Goal: Find specific page/section: Find specific page/section

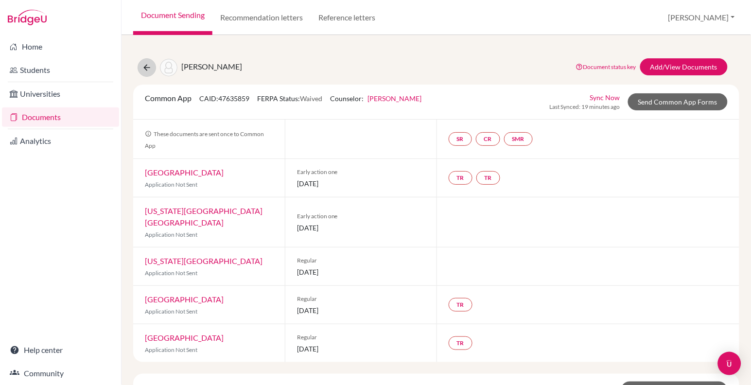
click at [147, 70] on icon at bounding box center [147, 68] width 10 height 10
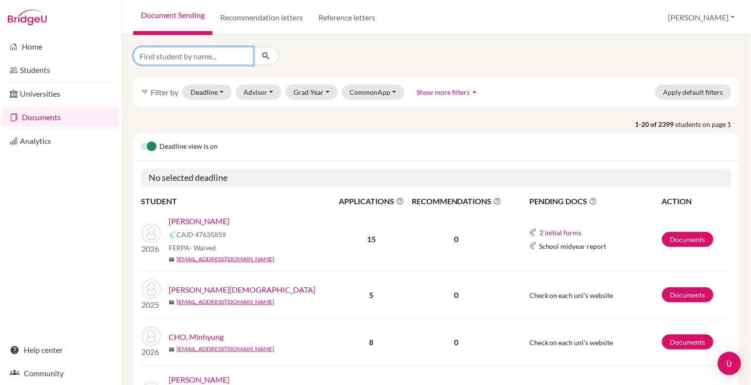
click at [198, 53] on input "Find student by name..." at bounding box center [193, 56] width 121 height 18
type input "DAi ximeng"
click at [266, 55] on button "submit" at bounding box center [266, 56] width 26 height 18
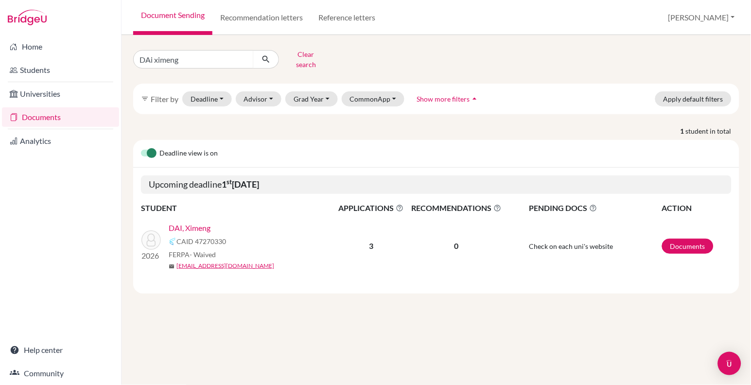
click at [205, 222] on link "DAI, Ximeng" at bounding box center [190, 228] width 42 height 12
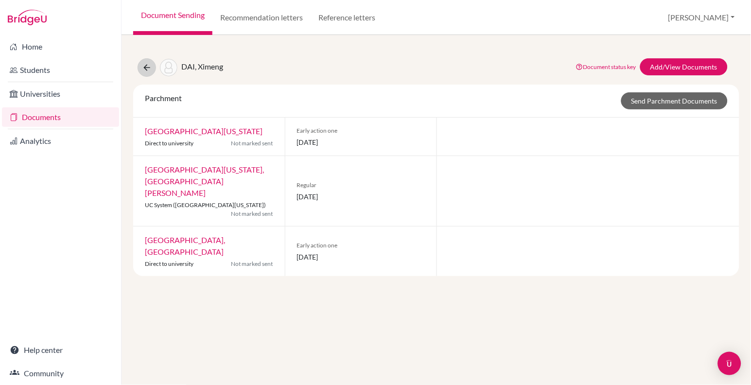
click at [147, 67] on icon at bounding box center [147, 68] width 10 height 10
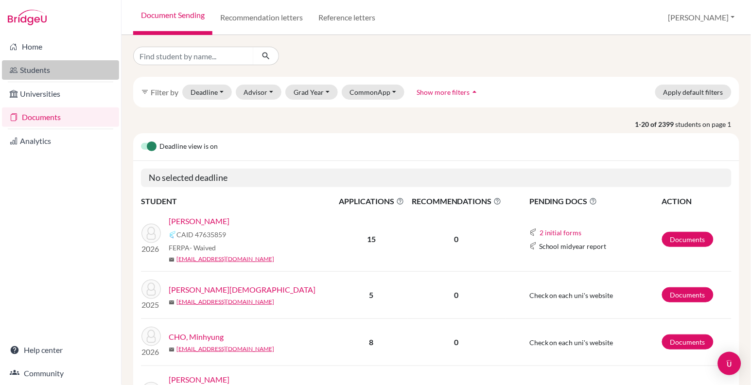
click at [53, 72] on link "Students" at bounding box center [60, 69] width 117 height 19
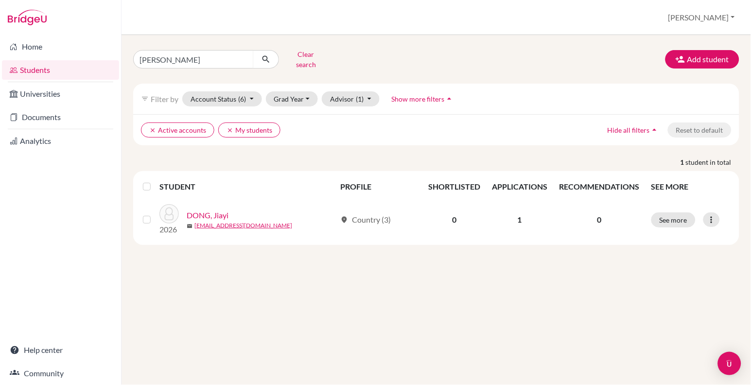
click at [177, 42] on div "Dong Jia Clear search Add student filter_list Filter by Account Status (6) Acti…" at bounding box center [437, 210] width 630 height 350
click at [176, 52] on input "Dong Jia" at bounding box center [193, 59] width 121 height 18
type input "D"
type input "DAI xi"
click at [266, 55] on button "submit" at bounding box center [266, 59] width 26 height 18
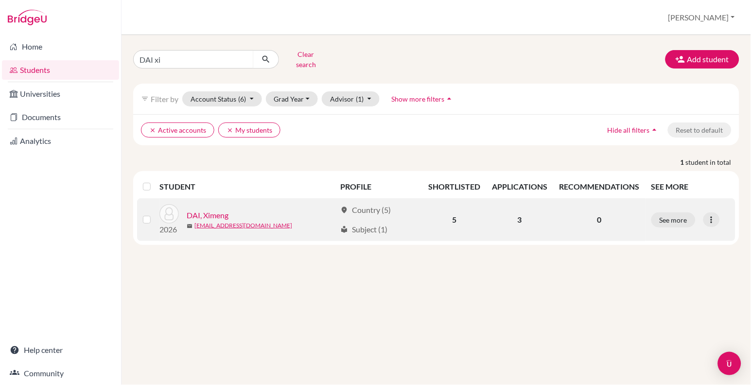
click at [219, 210] on link "DAI, Ximeng" at bounding box center [208, 216] width 42 height 12
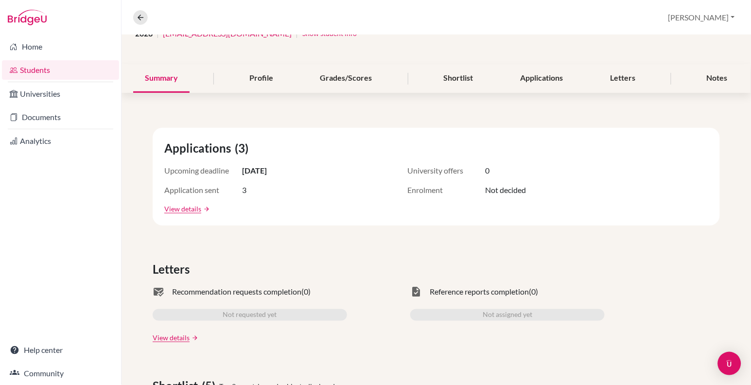
scroll to position [89, 0]
click at [449, 76] on div "Shortlist" at bounding box center [458, 78] width 53 height 29
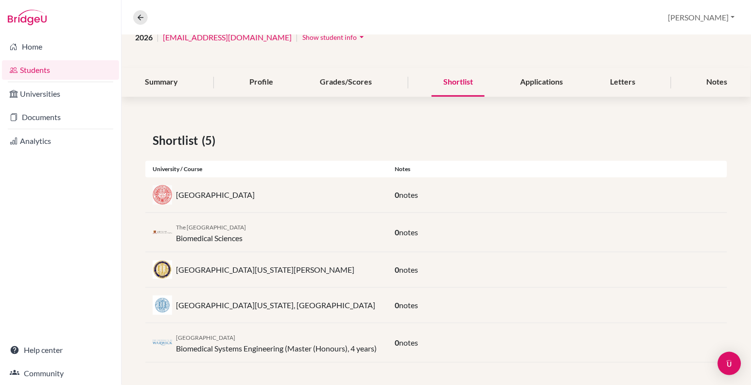
scroll to position [84, 0]
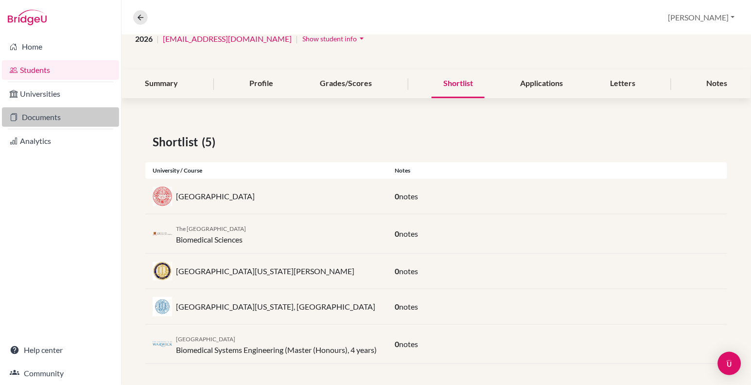
click at [43, 119] on link "Documents" at bounding box center [60, 116] width 117 height 19
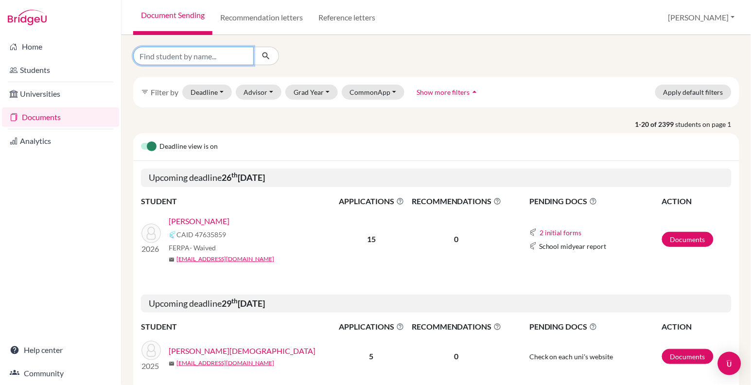
click at [178, 59] on input "Find student by name..." at bounding box center [193, 56] width 121 height 18
type input "DAi xi"
click at [266, 55] on button "submit" at bounding box center [266, 56] width 26 height 18
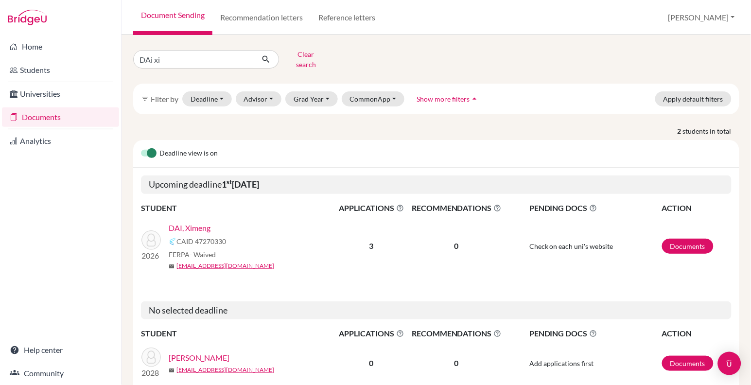
click at [194, 222] on link "DAI, Ximeng" at bounding box center [190, 228] width 42 height 12
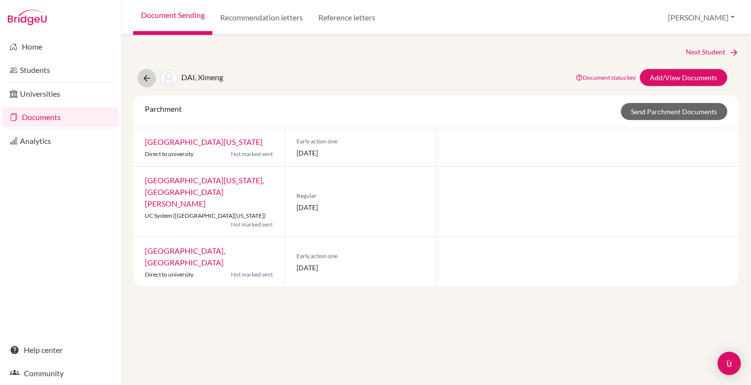
click at [147, 76] on icon at bounding box center [147, 78] width 10 height 10
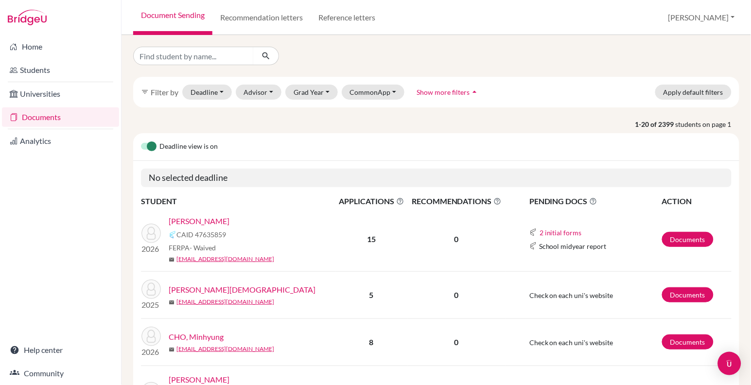
click at [196, 219] on link "KOHLI, Devansh" at bounding box center [199, 221] width 61 height 12
click at [214, 62] on input "Find student by name..." at bounding box center [193, 56] width 121 height 18
type input "DAi ximeng"
click at [266, 55] on button "submit" at bounding box center [266, 56] width 26 height 18
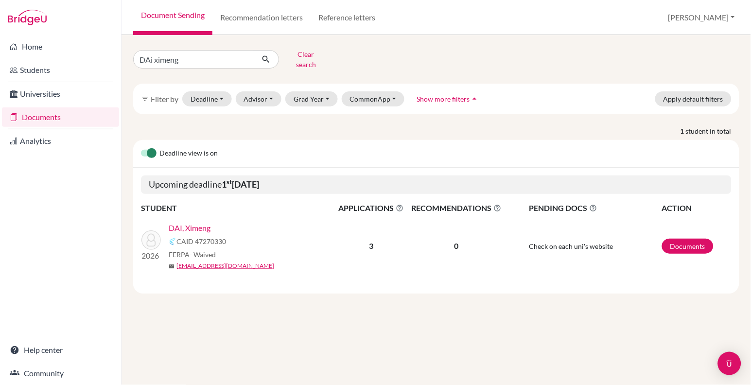
click at [189, 222] on link "DAI, Ximeng" at bounding box center [190, 228] width 42 height 12
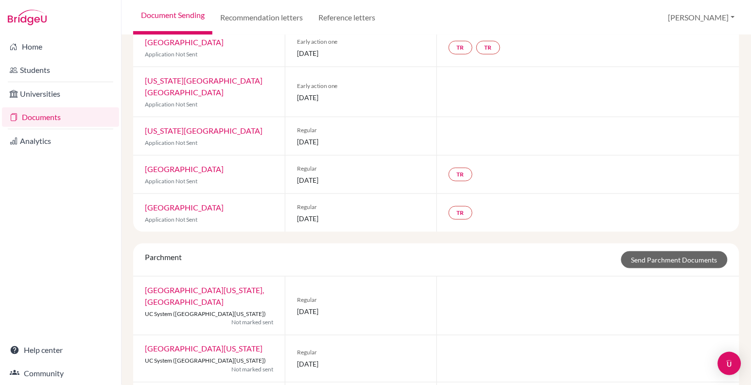
scroll to position [170, 0]
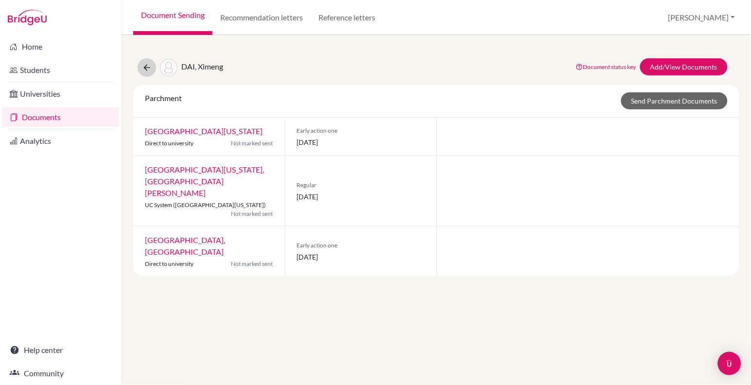
click at [144, 67] on icon at bounding box center [147, 68] width 10 height 10
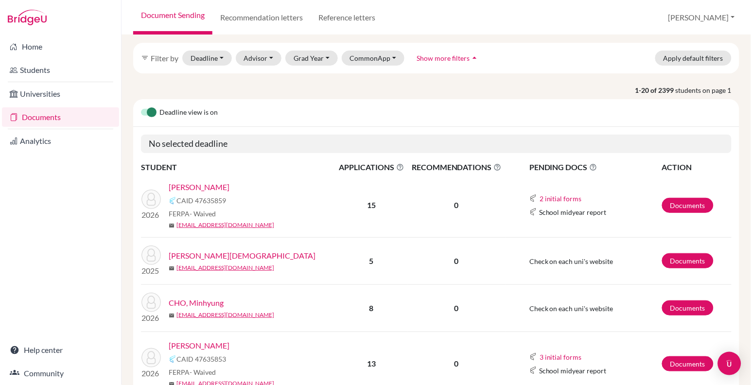
scroll to position [35, 0]
